Goal: Task Accomplishment & Management: Use online tool/utility

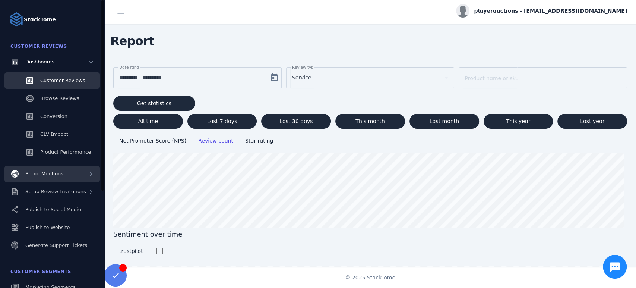
click at [60, 175] on span "Social Mentions" at bounding box center [44, 174] width 38 height 6
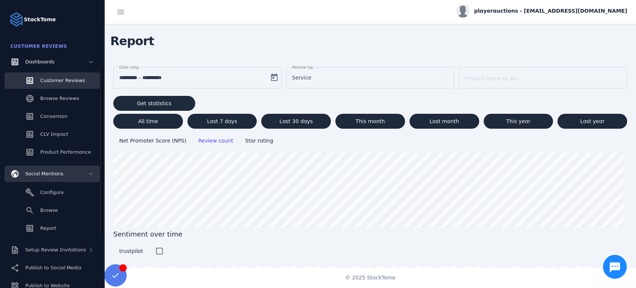
scroll to position [83, 0]
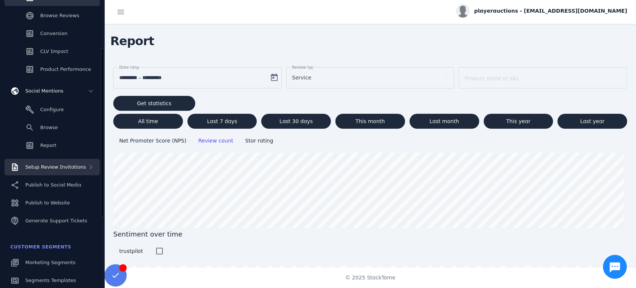
click at [65, 169] on span "Setup Review Invitations" at bounding box center [55, 167] width 61 height 6
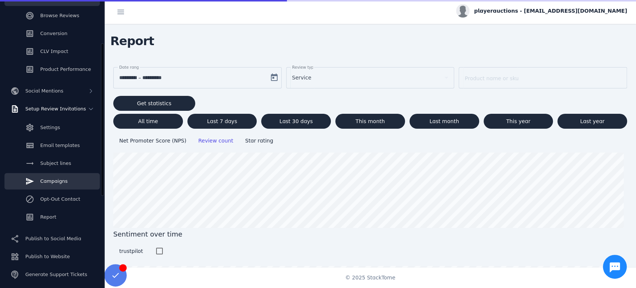
click at [61, 181] on span "Campaigns" at bounding box center [53, 181] width 27 height 6
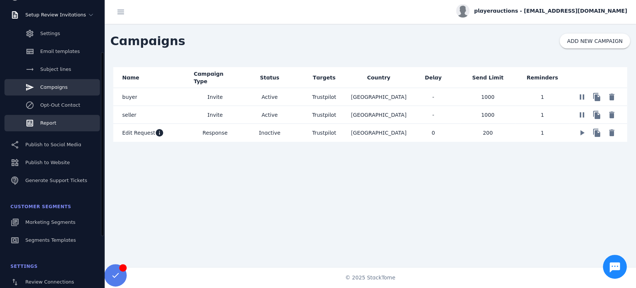
click at [38, 121] on link "Report" at bounding box center [51, 123] width 95 height 16
